Goal: Transaction & Acquisition: Purchase product/service

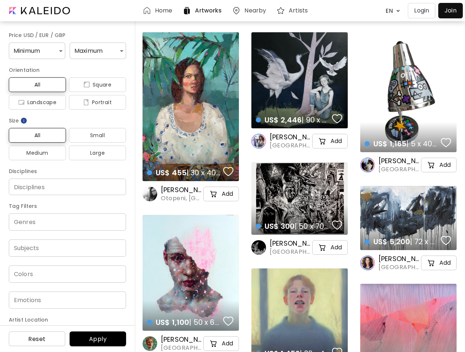
click at [391, 11] on body "Home Artworks Nearby Artists EN ******* Login Join Price USD / EUR / GBP Minimu…" at bounding box center [232, 176] width 465 height 352
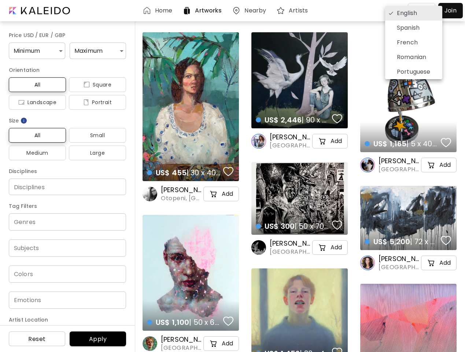
click at [36, 51] on div at bounding box center [232, 176] width 465 height 352
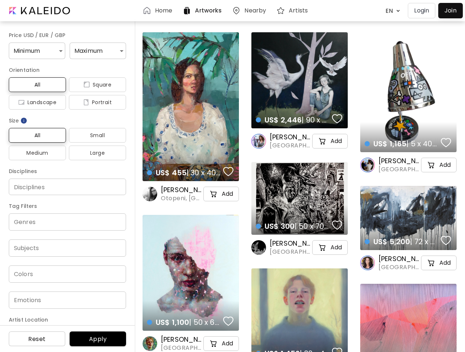
click at [95, 51] on div "English Spanish French Romanian Portuguese" at bounding box center [232, 176] width 465 height 352
click at [36, 85] on span "All" at bounding box center [37, 84] width 45 height 9
click at [95, 85] on span "Square" at bounding box center [97, 84] width 45 height 9
click at [36, 102] on span "Landscape" at bounding box center [37, 102] width 45 height 9
click at [95, 102] on span "Portrait" at bounding box center [97, 102] width 45 height 9
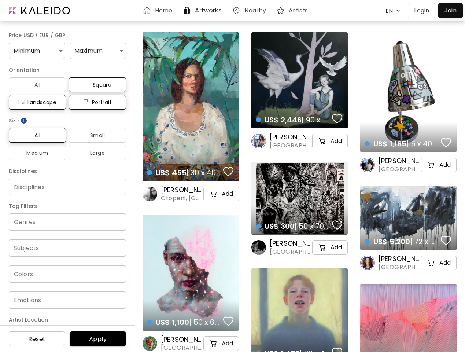
click at [24, 121] on img at bounding box center [23, 120] width 7 height 7
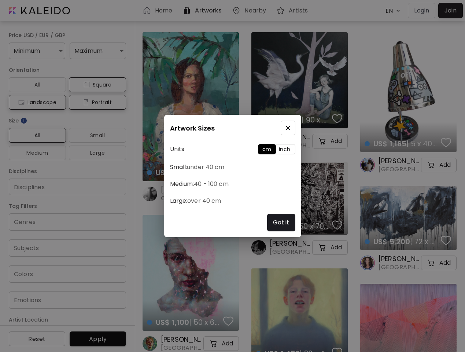
click at [36, 135] on div "Artwork Sizes Units cm inch Small: under 40 cm Medium: 40 - 100 cm Large: over …" at bounding box center [232, 176] width 465 height 352
click at [95, 135] on div "Artwork Sizes Units cm inch Small: under 40 cm Medium: 40 - 100 cm Large: over …" at bounding box center [232, 176] width 465 height 352
